Goal: Information Seeking & Learning: Learn about a topic

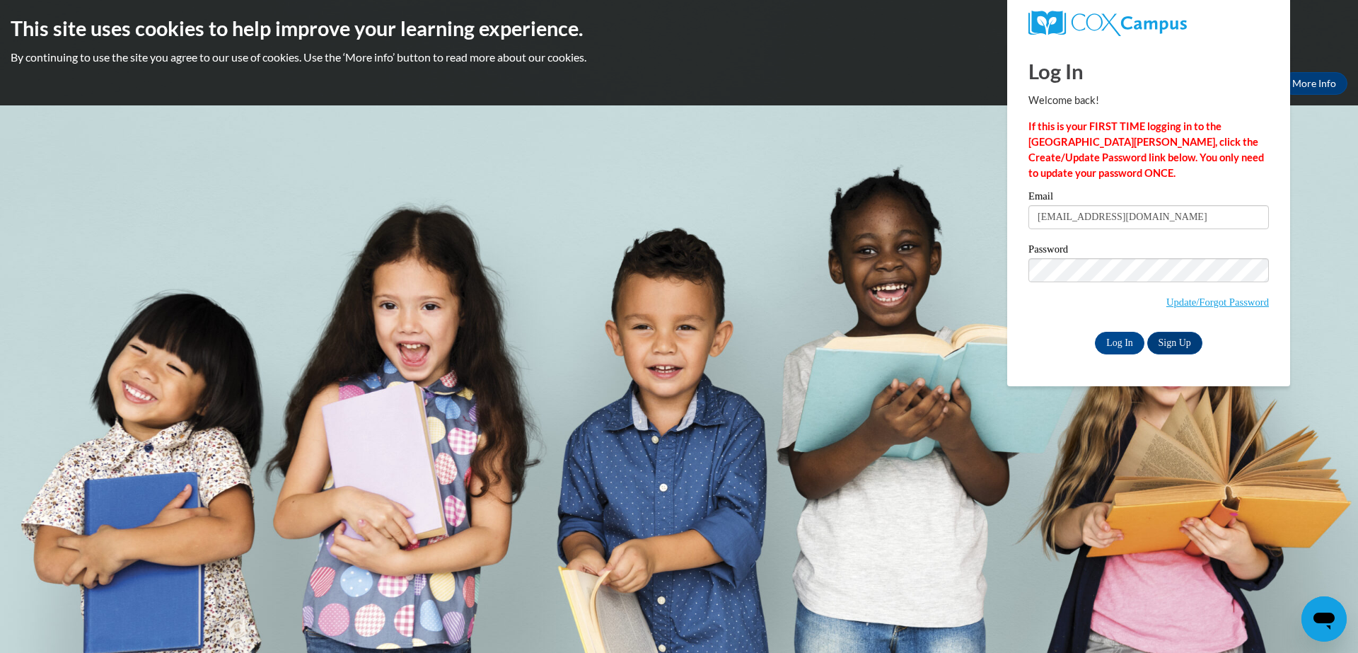
type input "sweetp910@gmail.com"
click at [1135, 343] on input "Log In" at bounding box center [1120, 343] width 50 height 23
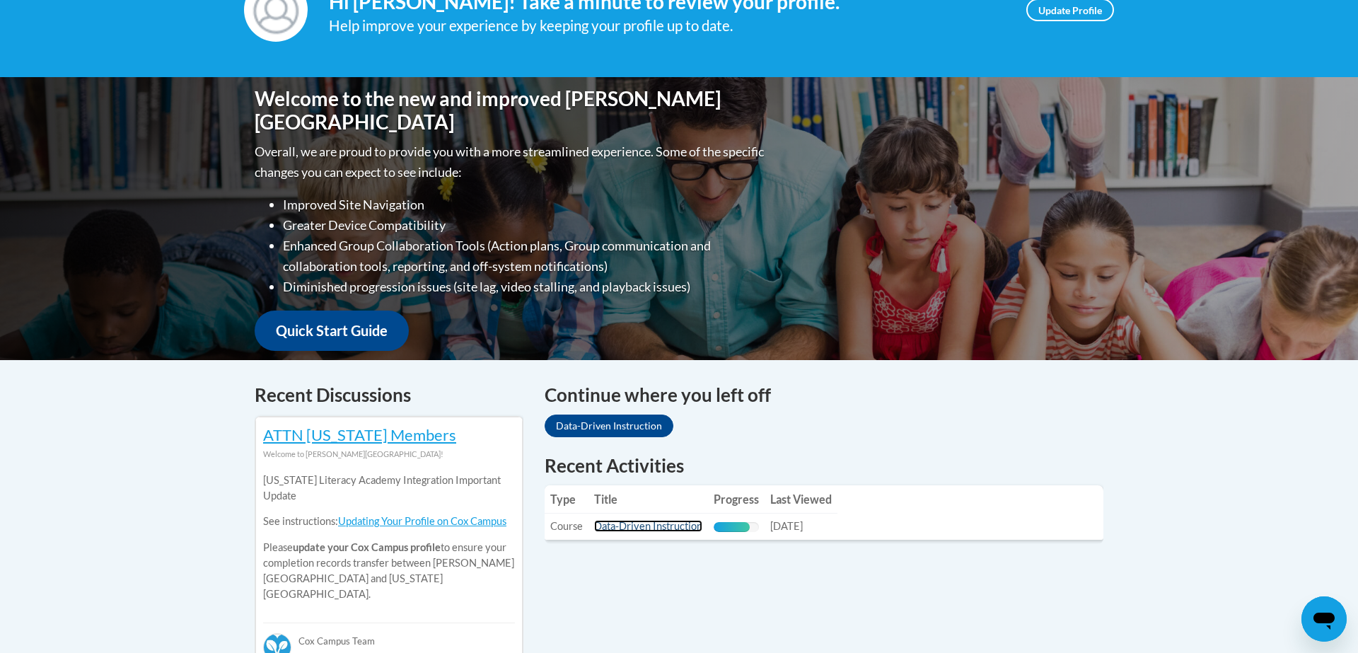
click at [654, 531] on link "Data-Driven Instruction" at bounding box center [648, 526] width 108 height 12
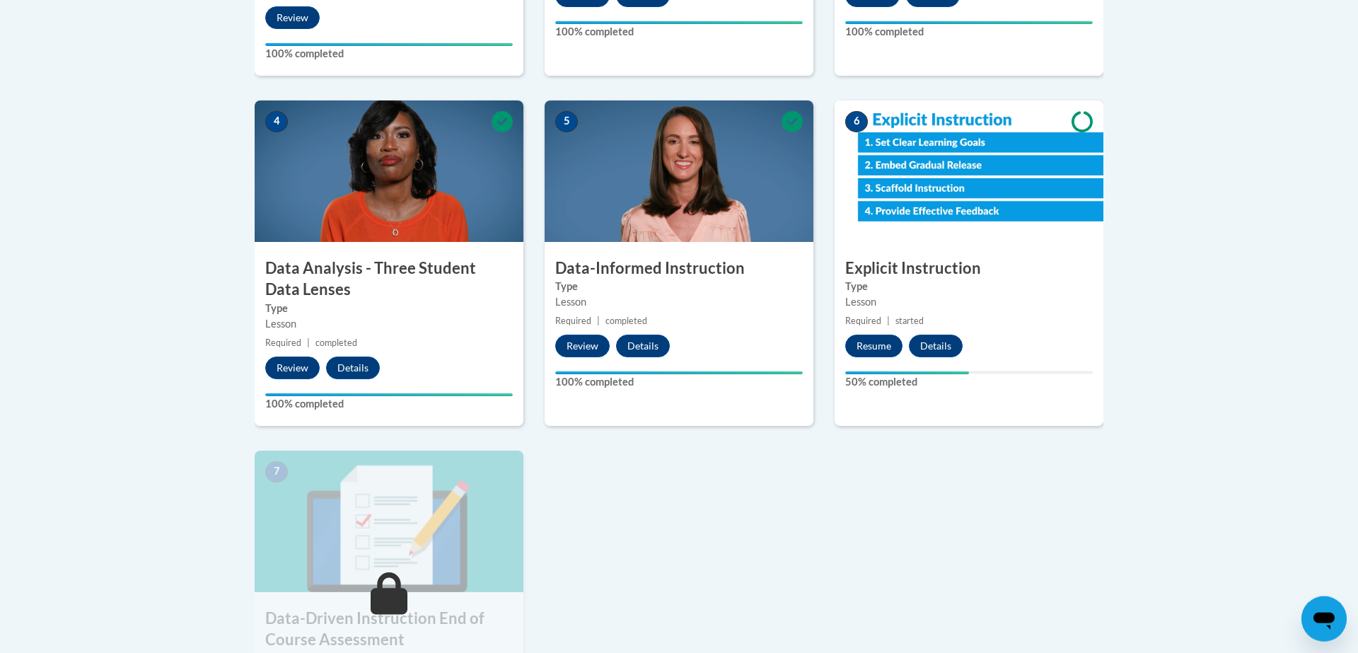
scroll to position [726, 0]
click at [883, 341] on button "Resume" at bounding box center [873, 345] width 57 height 23
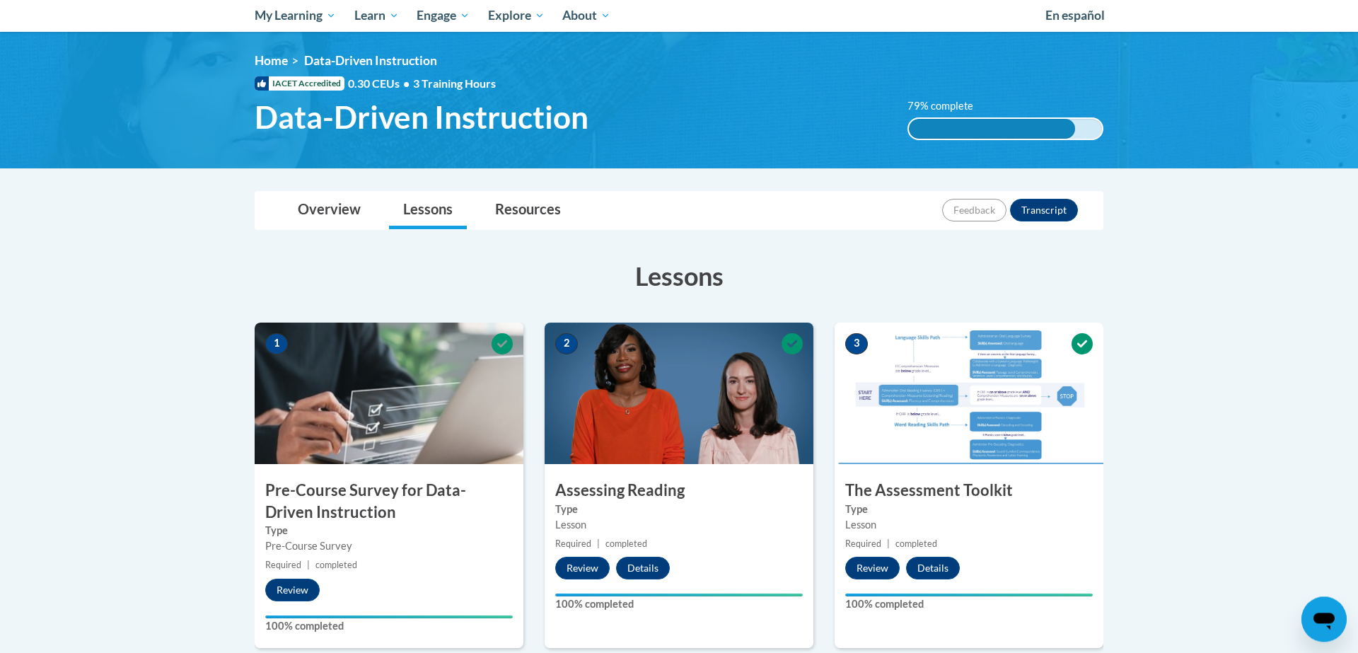
scroll to position [0, 0]
